Goal: Task Accomplishment & Management: Complete application form

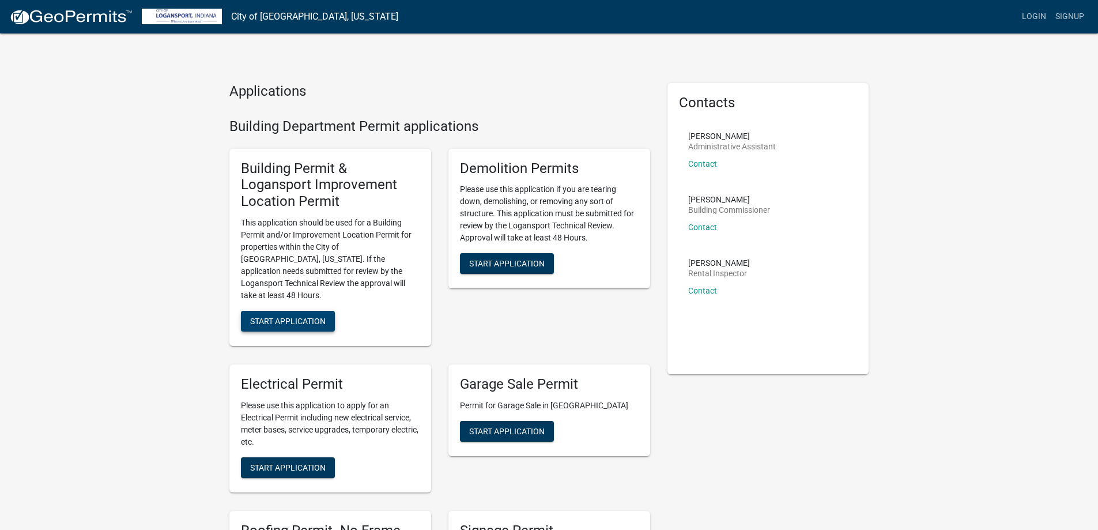
click at [286, 316] on span "Start Application" at bounding box center [287, 320] width 75 height 9
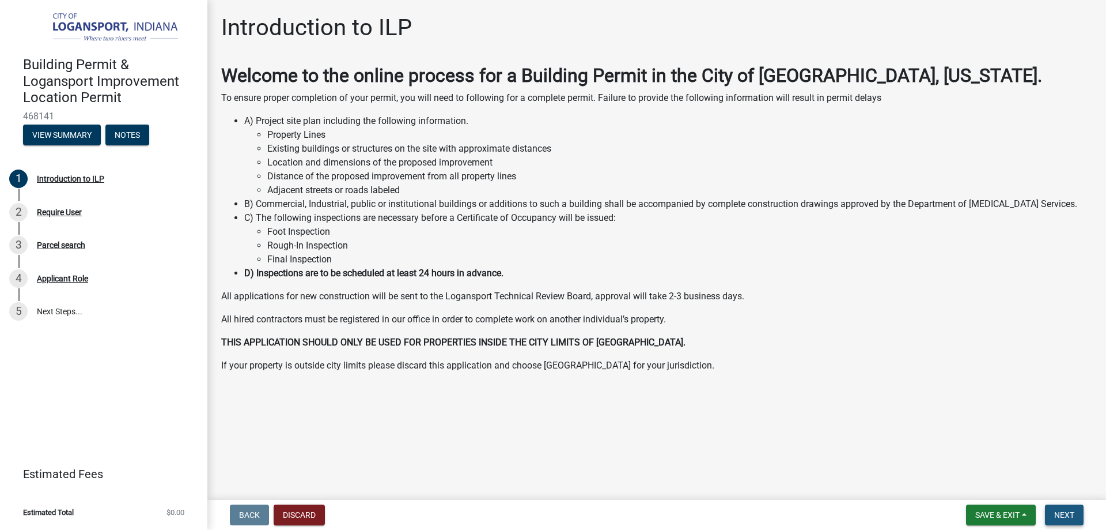
click at [1070, 515] on span "Next" at bounding box center [1064, 514] width 20 height 9
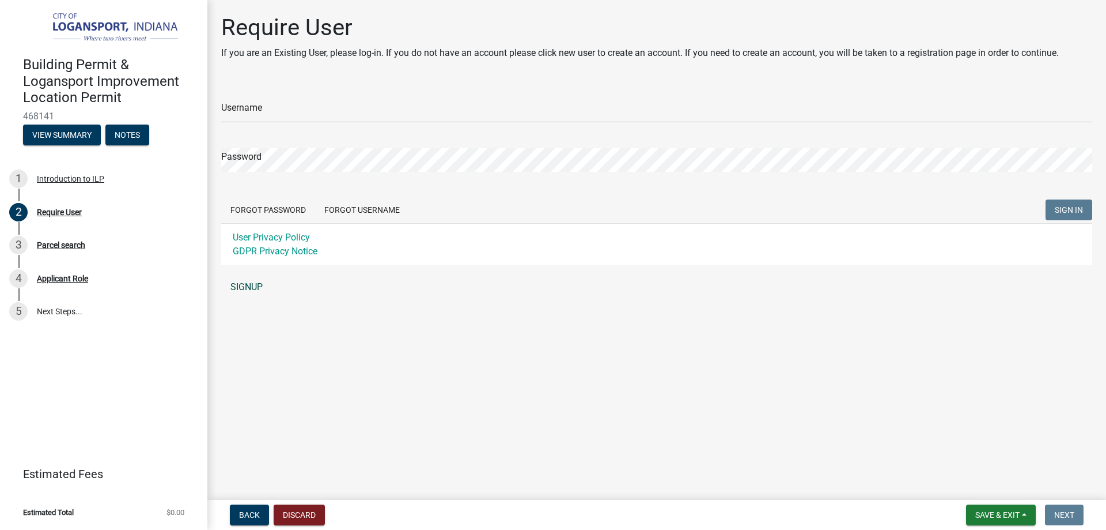
click at [251, 282] on link "SIGNUP" at bounding box center [656, 286] width 871 height 23
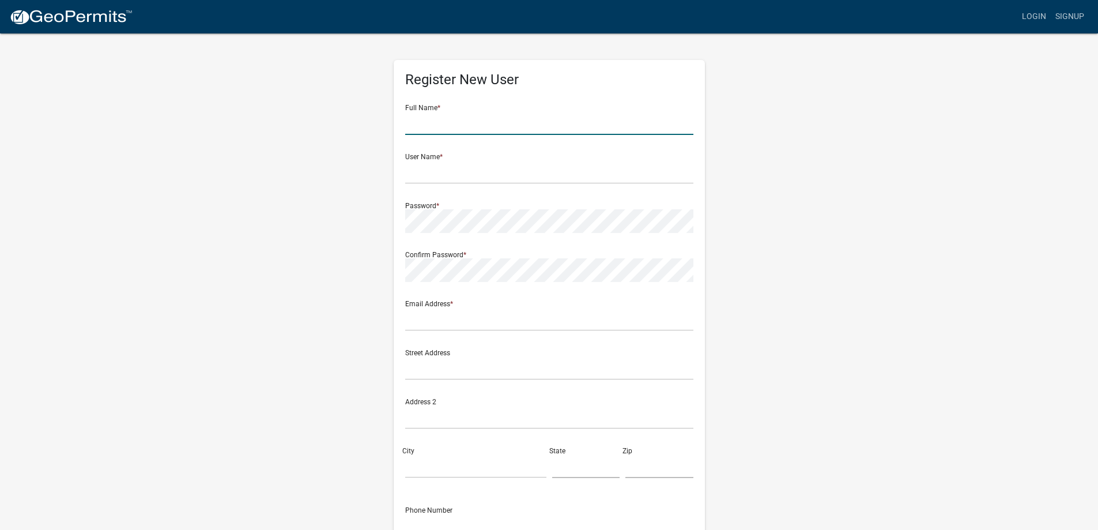
click at [451, 123] on input "text" at bounding box center [549, 123] width 288 height 24
type input "[PERSON_NAME]"
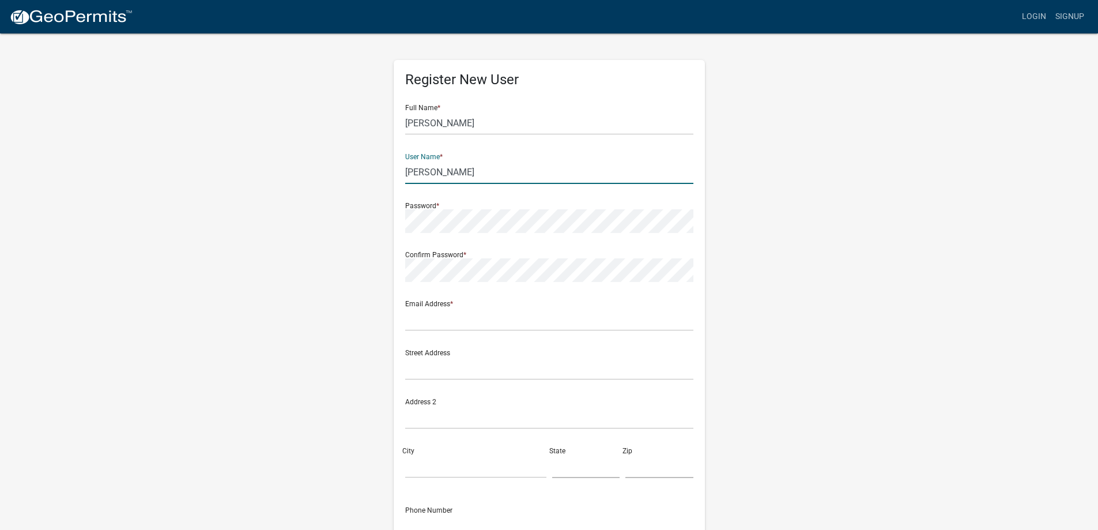
type input "[PERSON_NAME]"
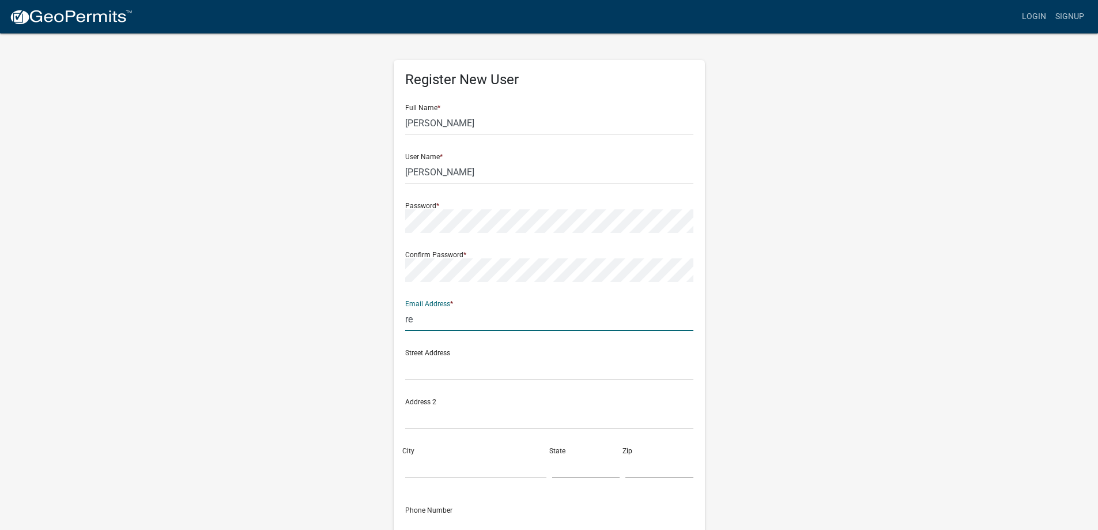
type input "r"
type input "[EMAIL_ADDRESS][DOMAIN_NAME]"
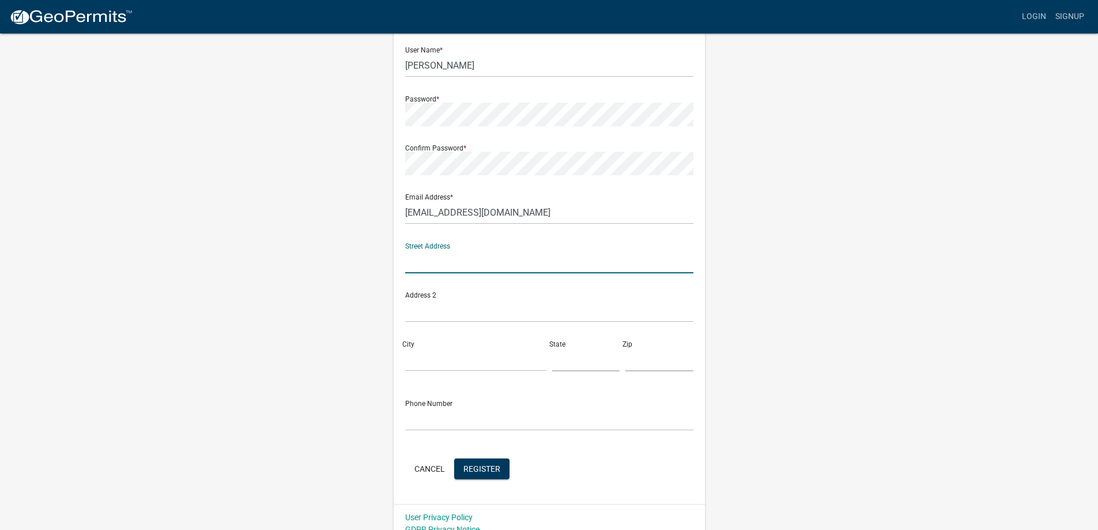
scroll to position [119, 0]
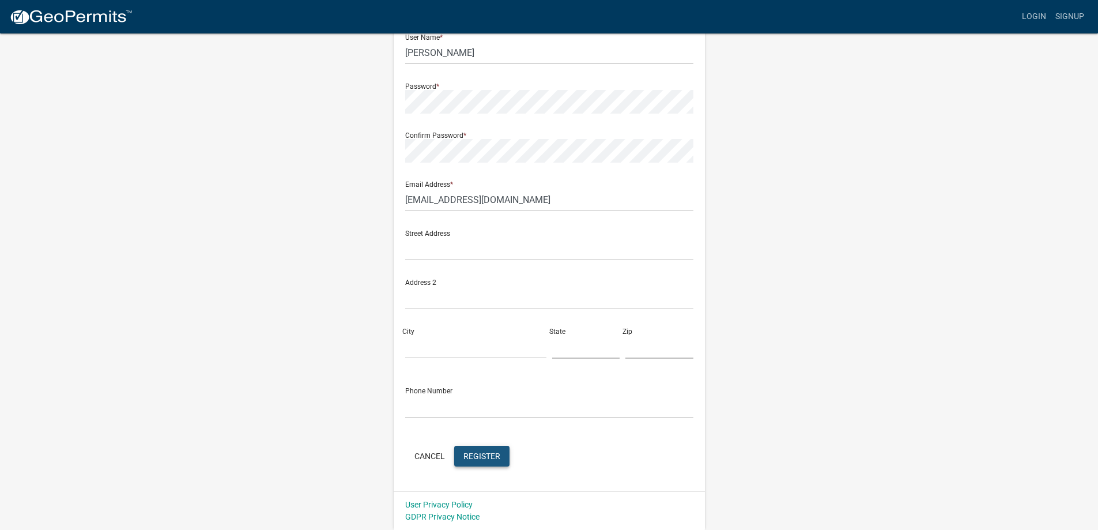
click at [478, 457] on span "Register" at bounding box center [481, 455] width 37 height 9
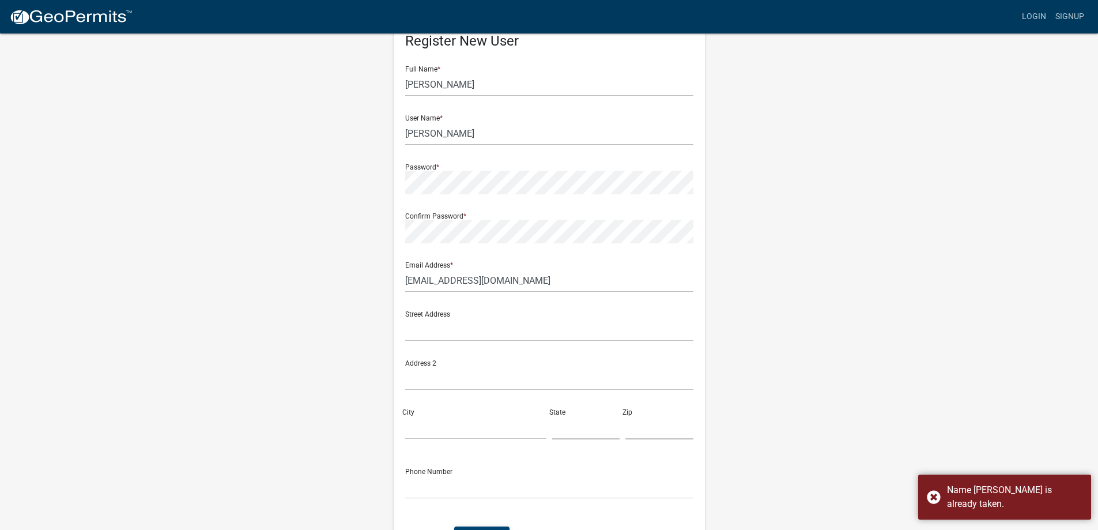
scroll to position [0, 0]
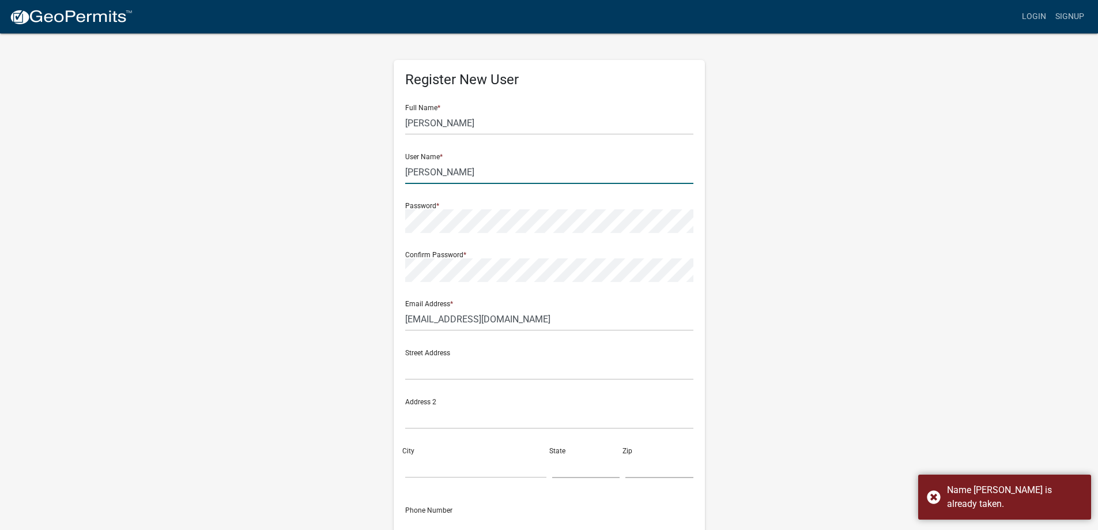
click at [457, 174] on input "[PERSON_NAME]" at bounding box center [549, 172] width 288 height 24
click at [405, 173] on input "[PERSON_NAME]" at bounding box center [549, 172] width 288 height 24
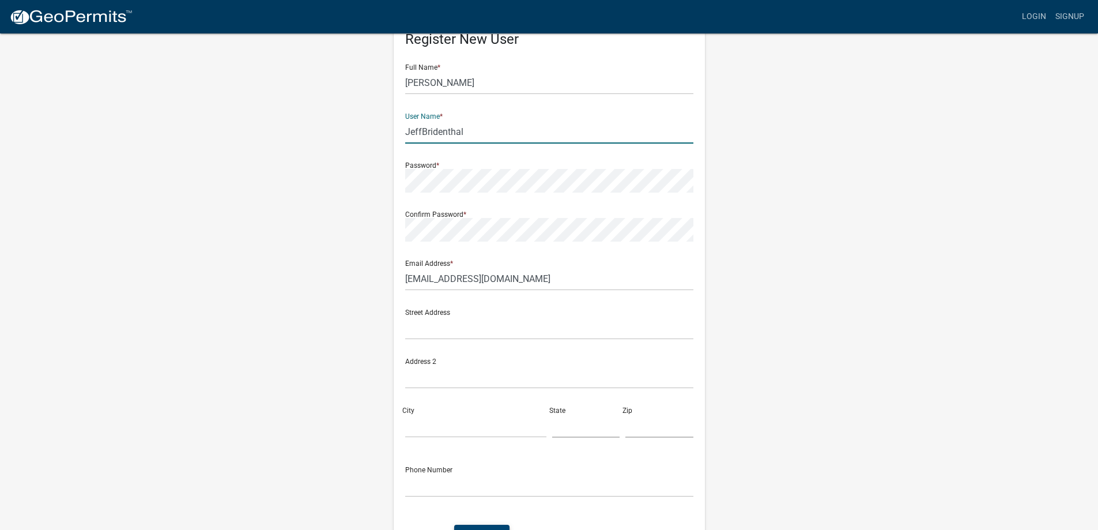
scroll to position [119, 0]
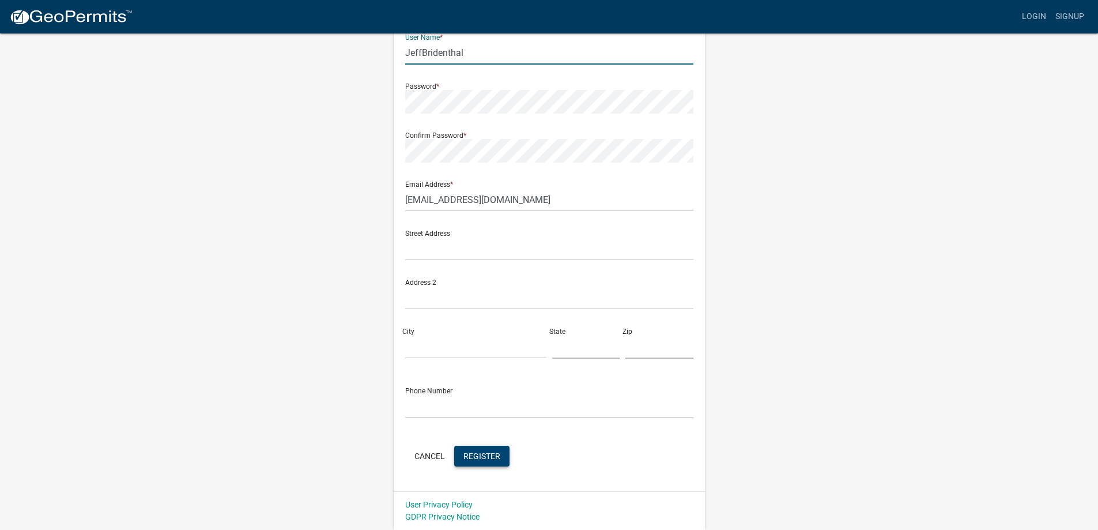
type input "JeffBridenthal"
click at [474, 463] on button "Register" at bounding box center [481, 455] width 55 height 21
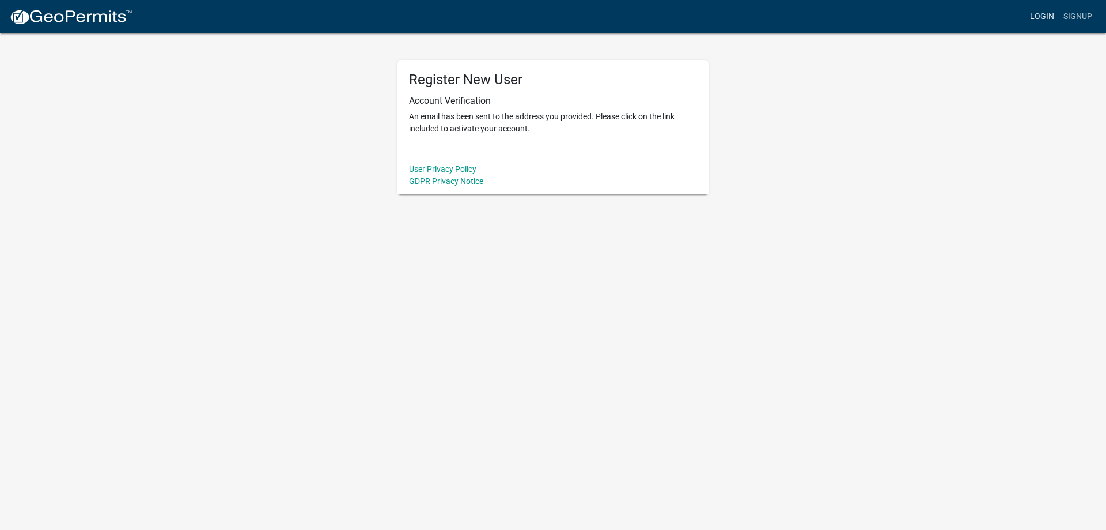
click at [1045, 16] on link "Login" at bounding box center [1042, 17] width 33 height 22
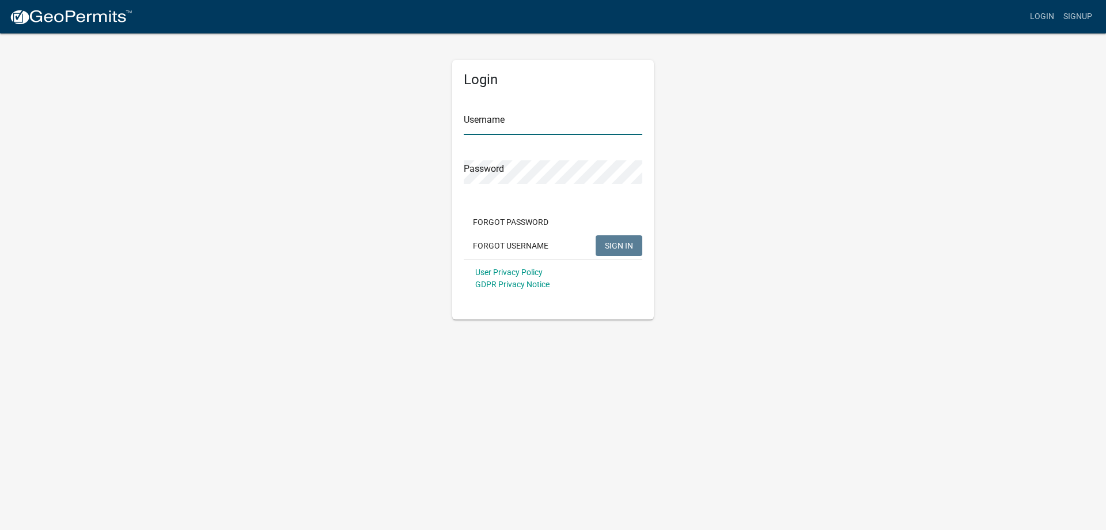
type input "JeffBridenthal"
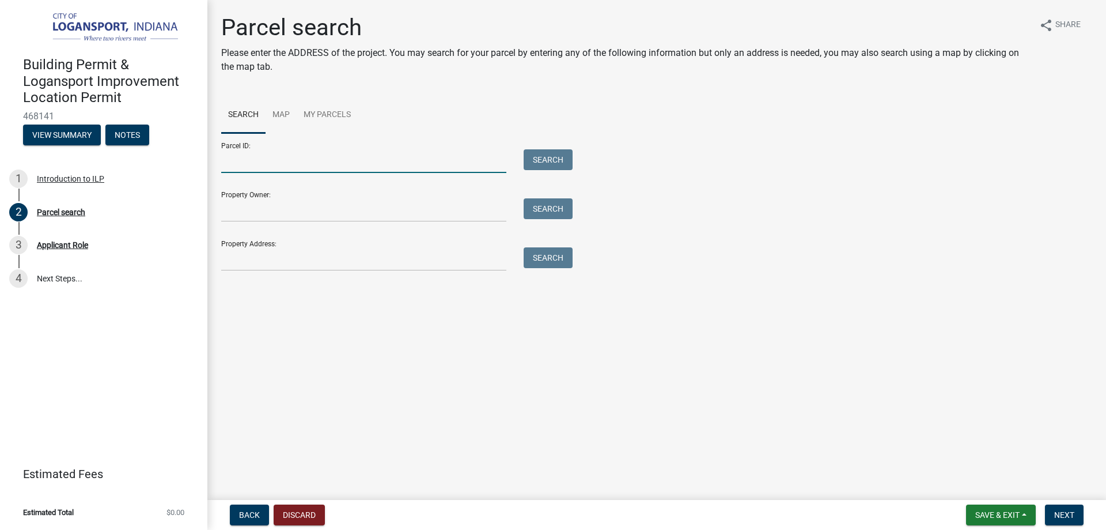
click at [303, 157] on input "Parcel ID:" at bounding box center [363, 161] width 285 height 24
click at [311, 214] on input "Property Owner:" at bounding box center [363, 210] width 285 height 24
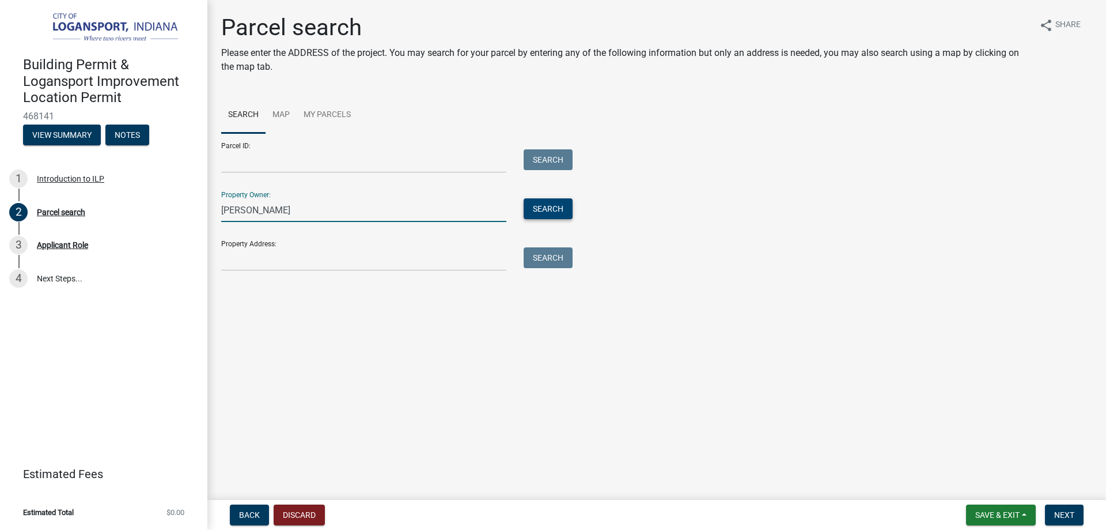
type input "lera jewell"
click at [534, 209] on button "Search" at bounding box center [548, 208] width 49 height 21
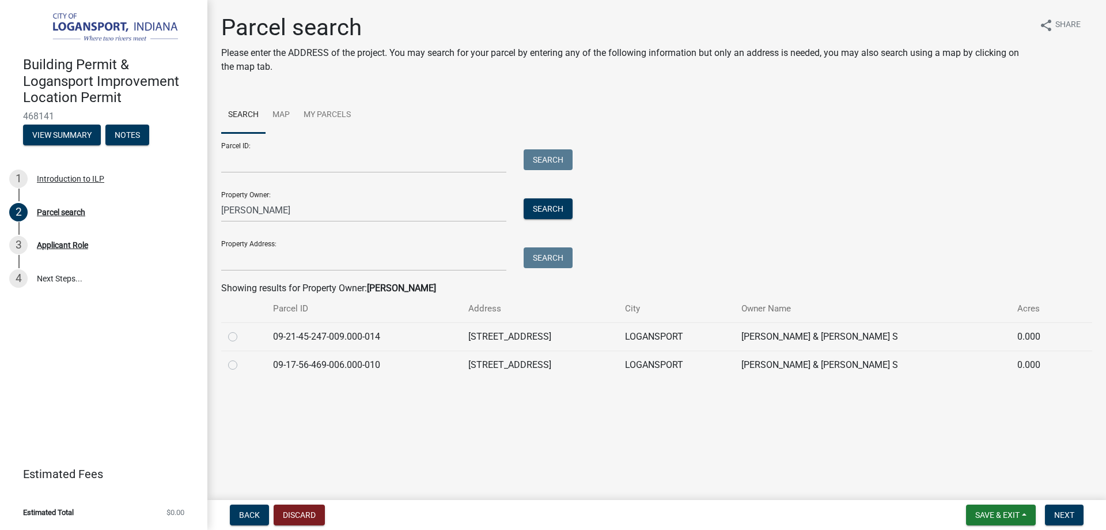
click at [226, 366] on td at bounding box center [243, 364] width 45 height 28
click at [242, 358] on label at bounding box center [242, 358] width 0 height 0
click at [242, 365] on input "radio" at bounding box center [245, 361] width 7 height 7
radio input "true"
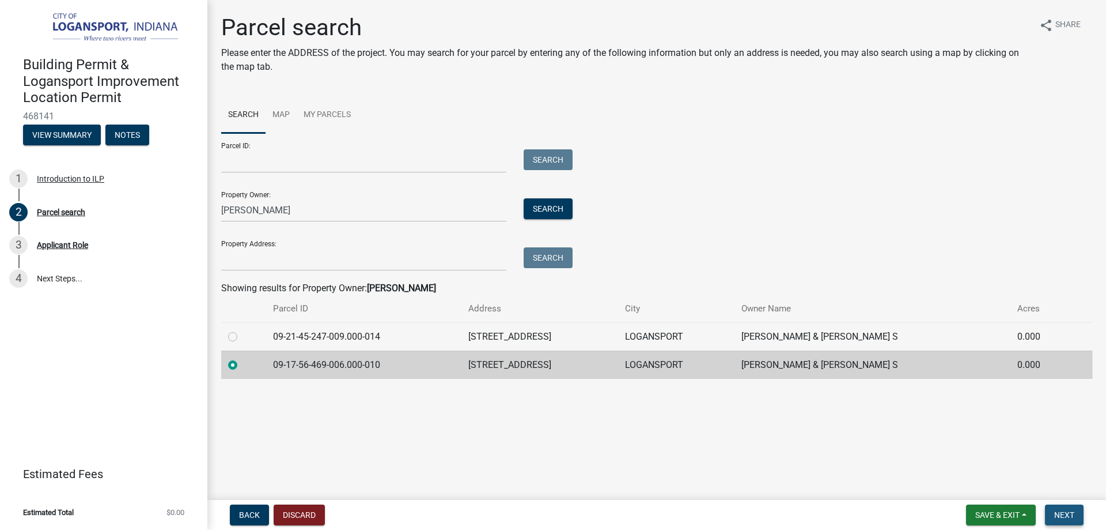
click at [1074, 513] on span "Next" at bounding box center [1064, 514] width 20 height 9
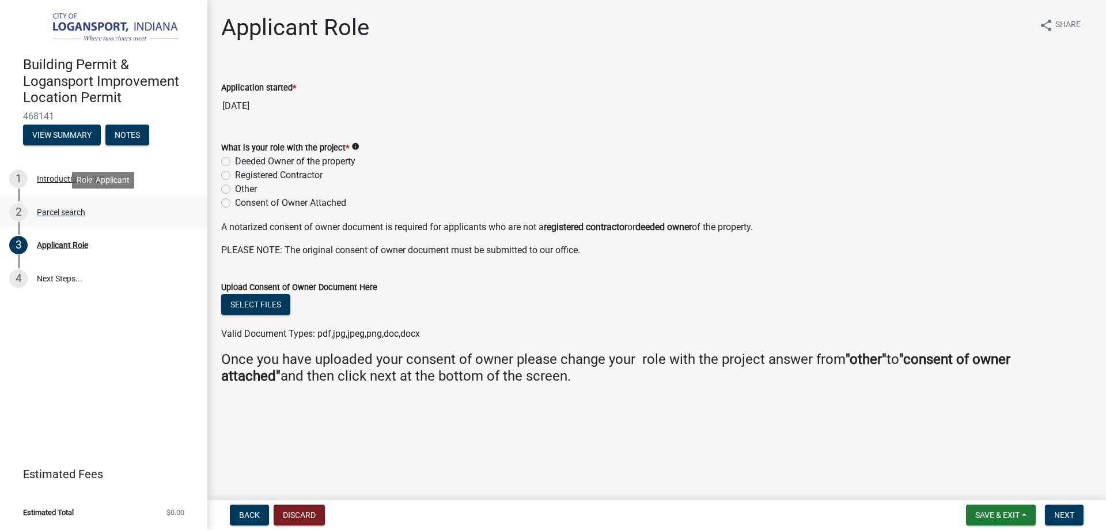
click at [57, 215] on div "Parcel search" at bounding box center [61, 212] width 48 height 8
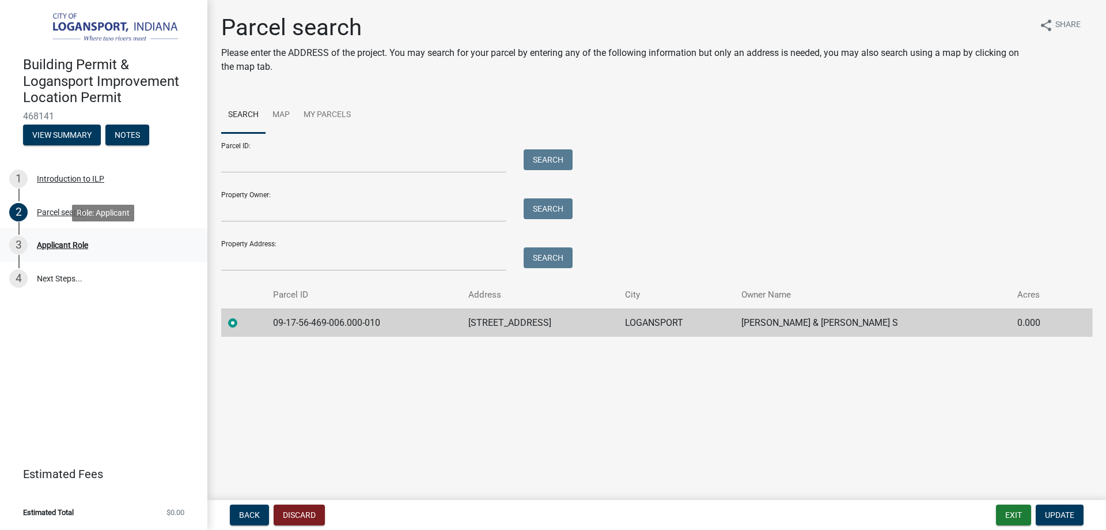
click at [59, 241] on div "Applicant Role" at bounding box center [62, 245] width 51 height 8
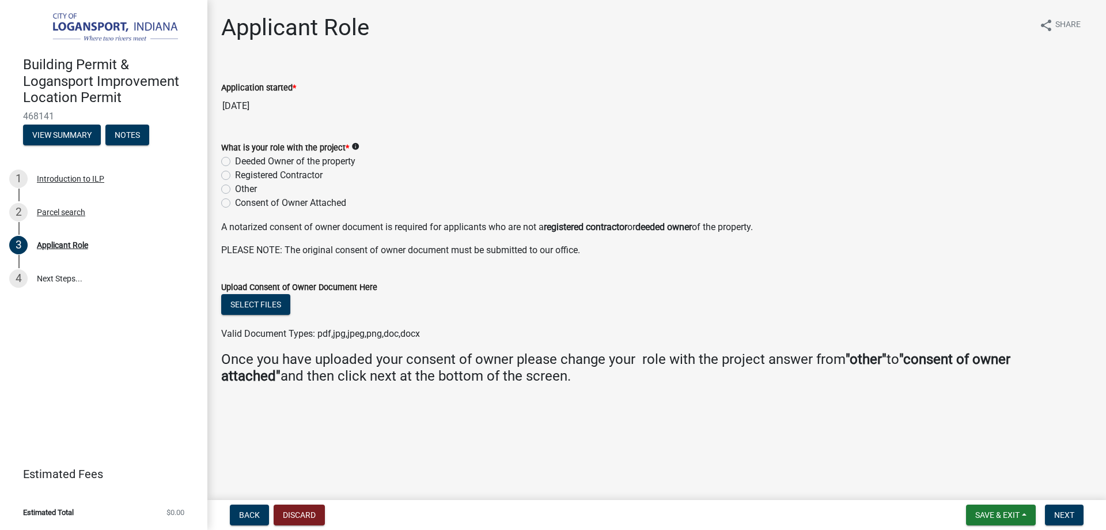
click at [235, 201] on label "Consent of Owner Attached" at bounding box center [290, 203] width 111 height 14
click at [235, 201] on input "Consent of Owner Attached" at bounding box center [238, 199] width 7 height 7
radio input "true"
click at [235, 201] on label "Consent of Owner Attached" at bounding box center [290, 203] width 111 height 14
click at [235, 201] on input "Consent of Owner Attached" at bounding box center [238, 199] width 7 height 7
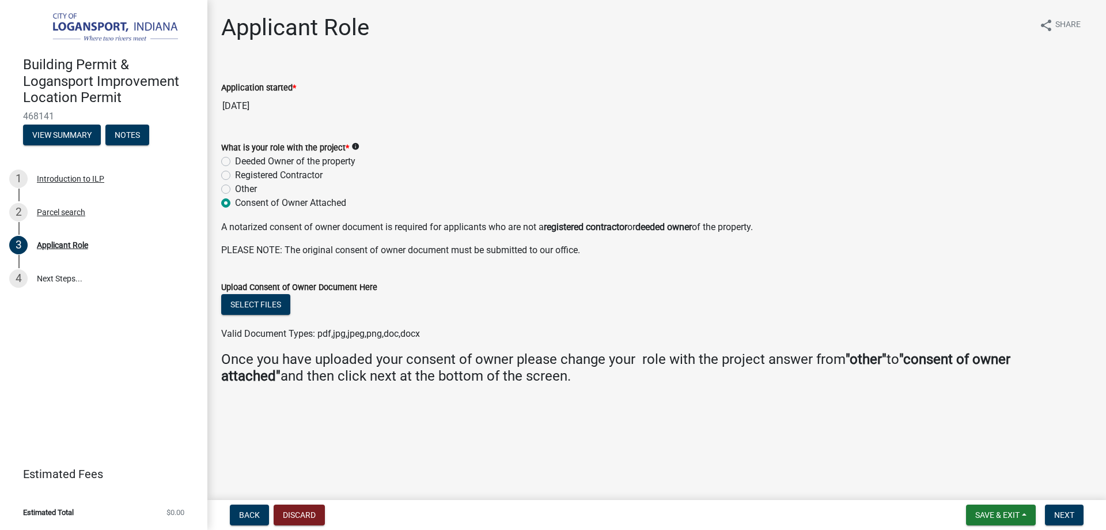
click at [235, 187] on label "Other" at bounding box center [246, 189] width 22 height 14
click at [235, 187] on input "Other" at bounding box center [238, 185] width 7 height 7
radio input "true"
click at [235, 175] on label "Registered Contractor" at bounding box center [279, 175] width 88 height 14
click at [235, 175] on input "Registered Contractor" at bounding box center [238, 171] width 7 height 7
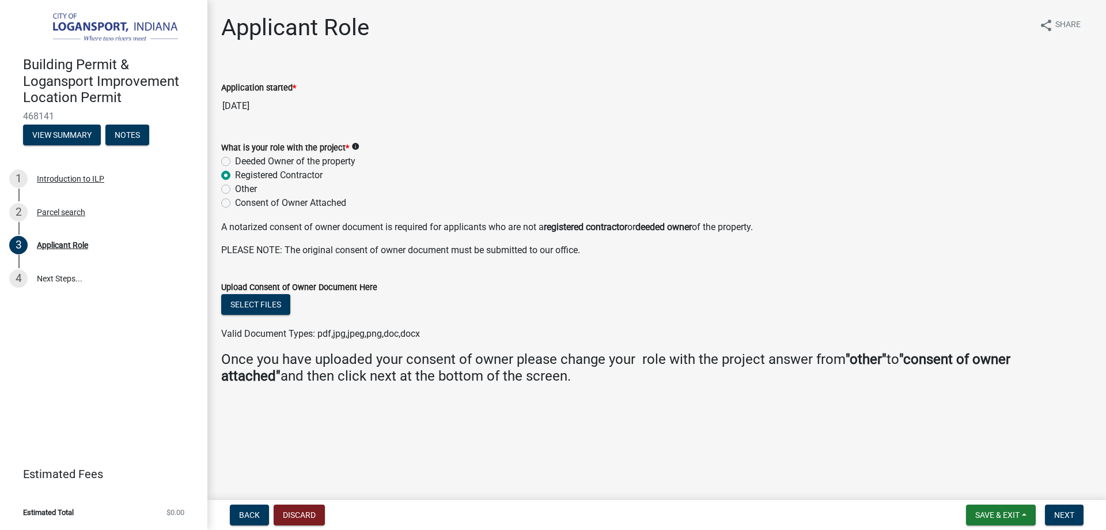
radio input "true"
click at [235, 184] on label "Other" at bounding box center [246, 189] width 22 height 14
click at [235, 184] on input "Other" at bounding box center [238, 185] width 7 height 7
radio input "true"
click at [32, 274] on link "4 Next Steps..." at bounding box center [103, 278] width 207 height 33
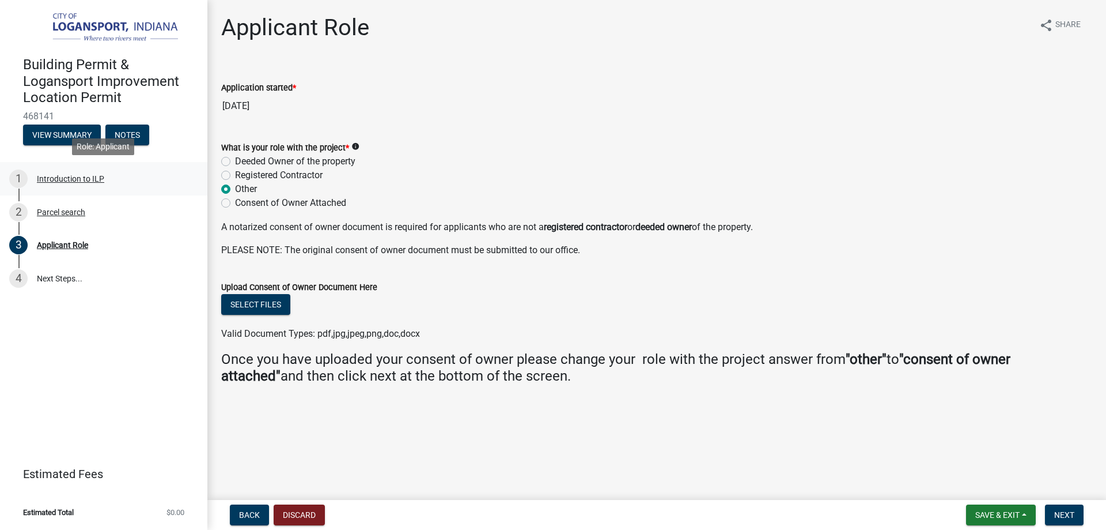
click at [70, 187] on div "1 Introduction to ILP" at bounding box center [99, 178] width 180 height 18
